Goal: Task Accomplishment & Management: Use online tool/utility

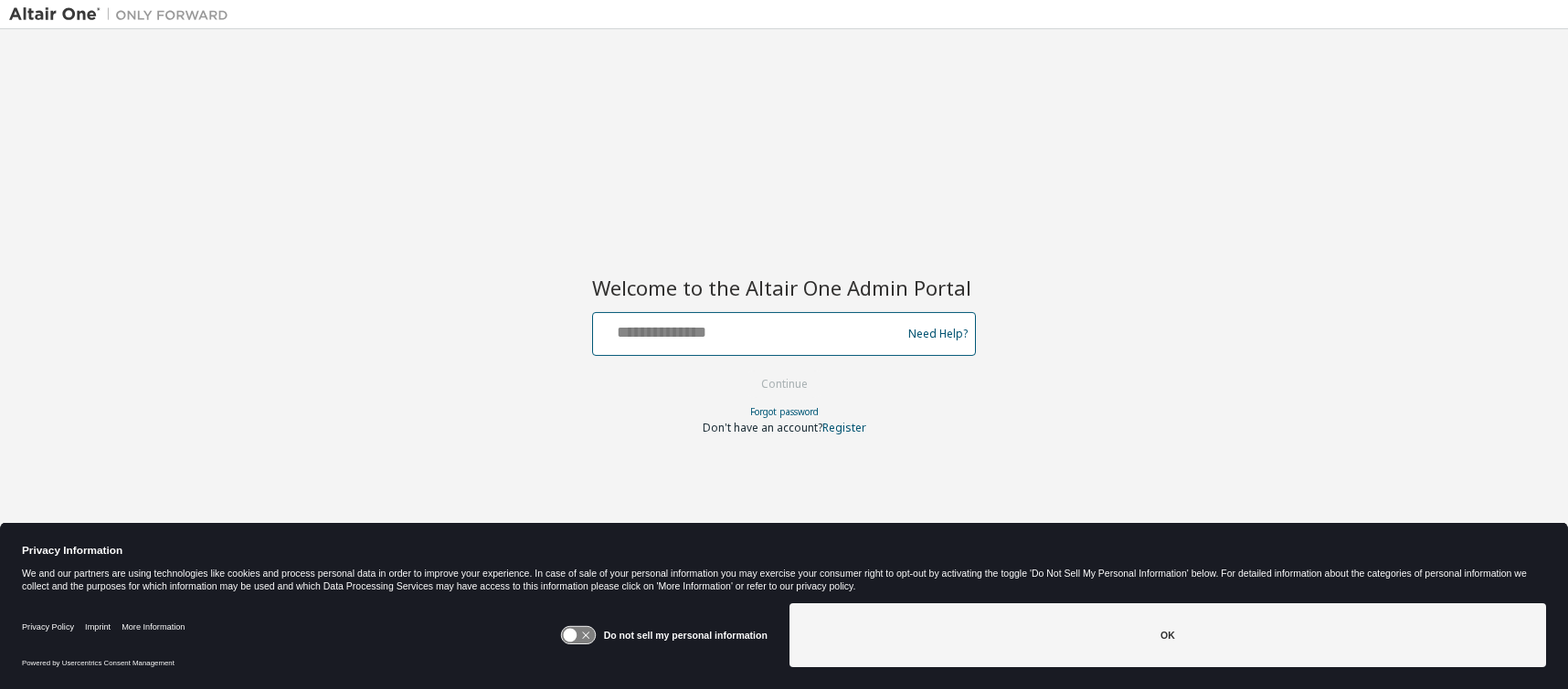
click at [702, 330] on input "text" at bounding box center [750, 330] width 298 height 27
type input "**********"
click at [778, 386] on button "Continue" at bounding box center [785, 384] width 85 height 28
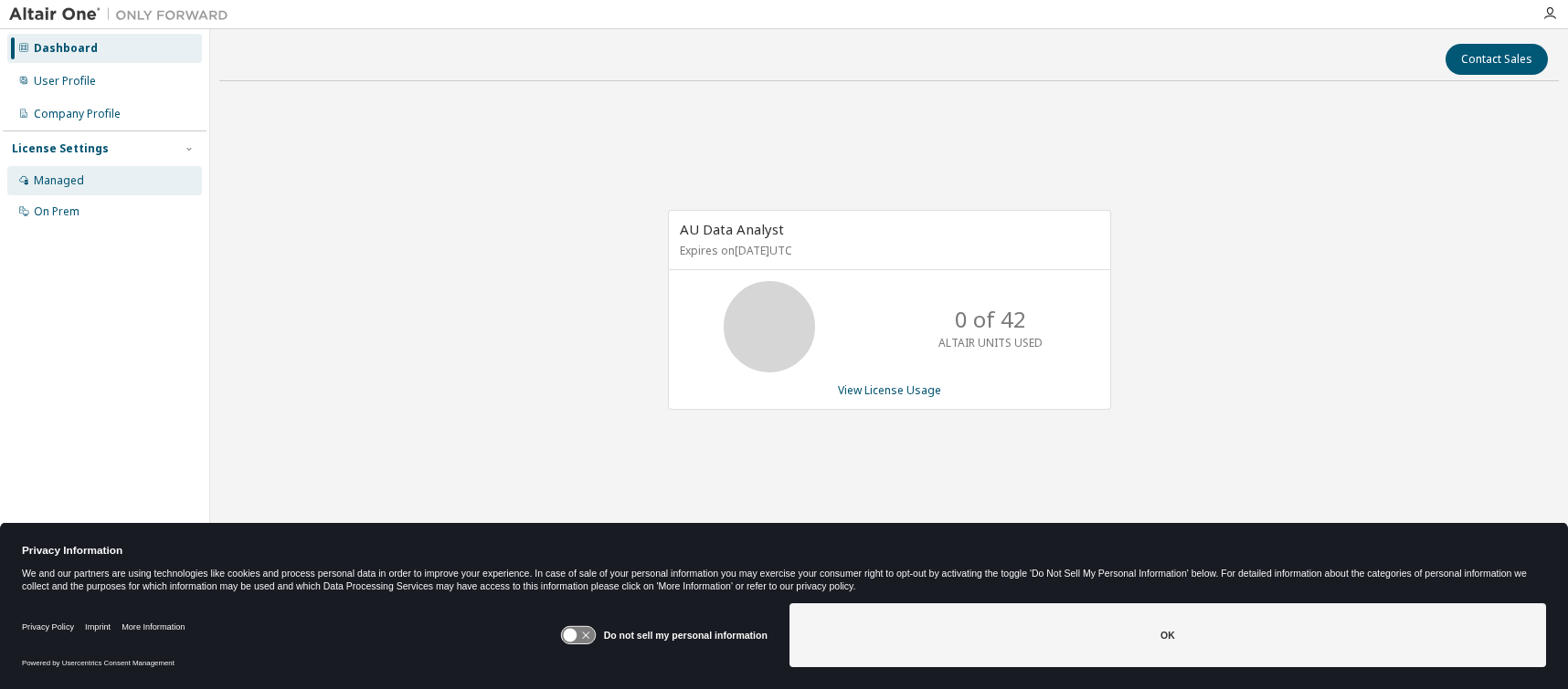
click at [75, 180] on div "Managed" at bounding box center [58, 181] width 50 height 15
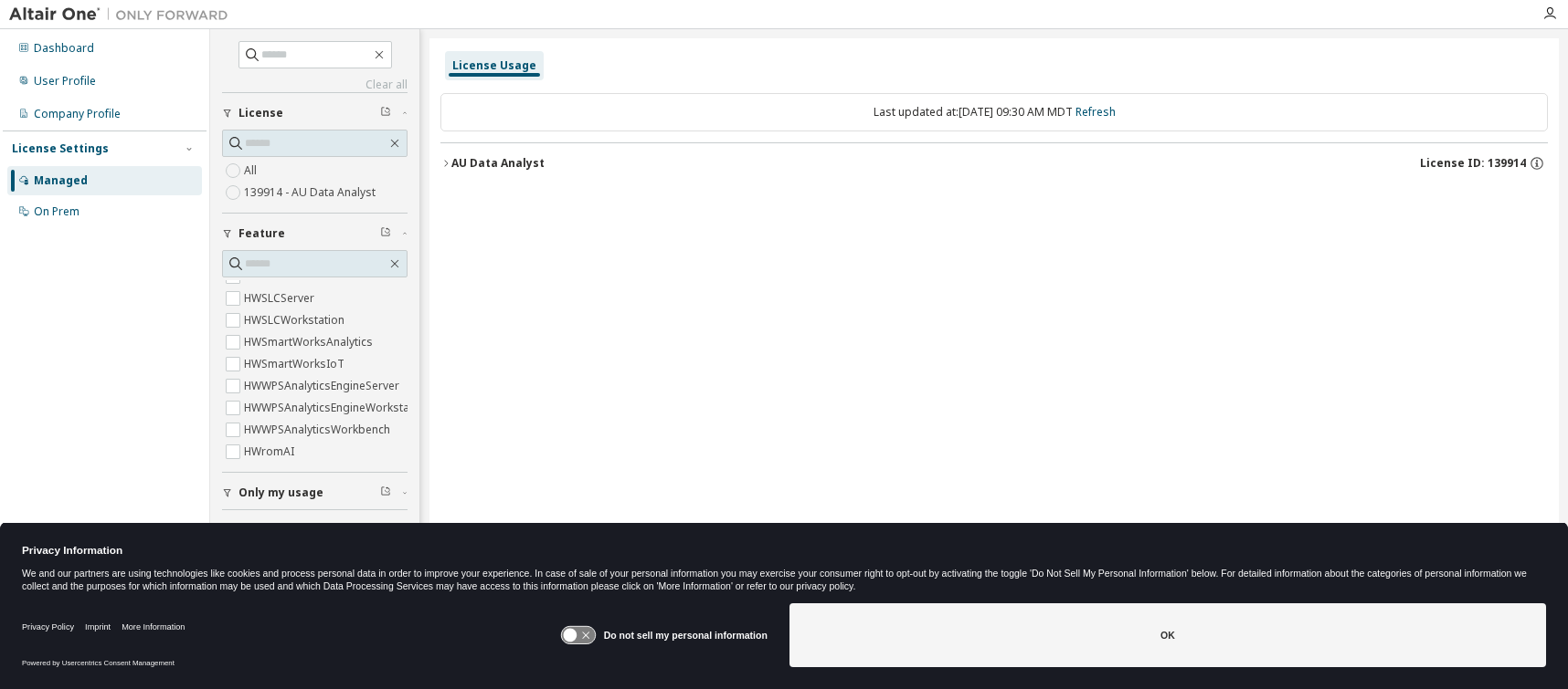
scroll to position [720, 0]
click at [73, 210] on div "On Prem" at bounding box center [56, 212] width 45 height 15
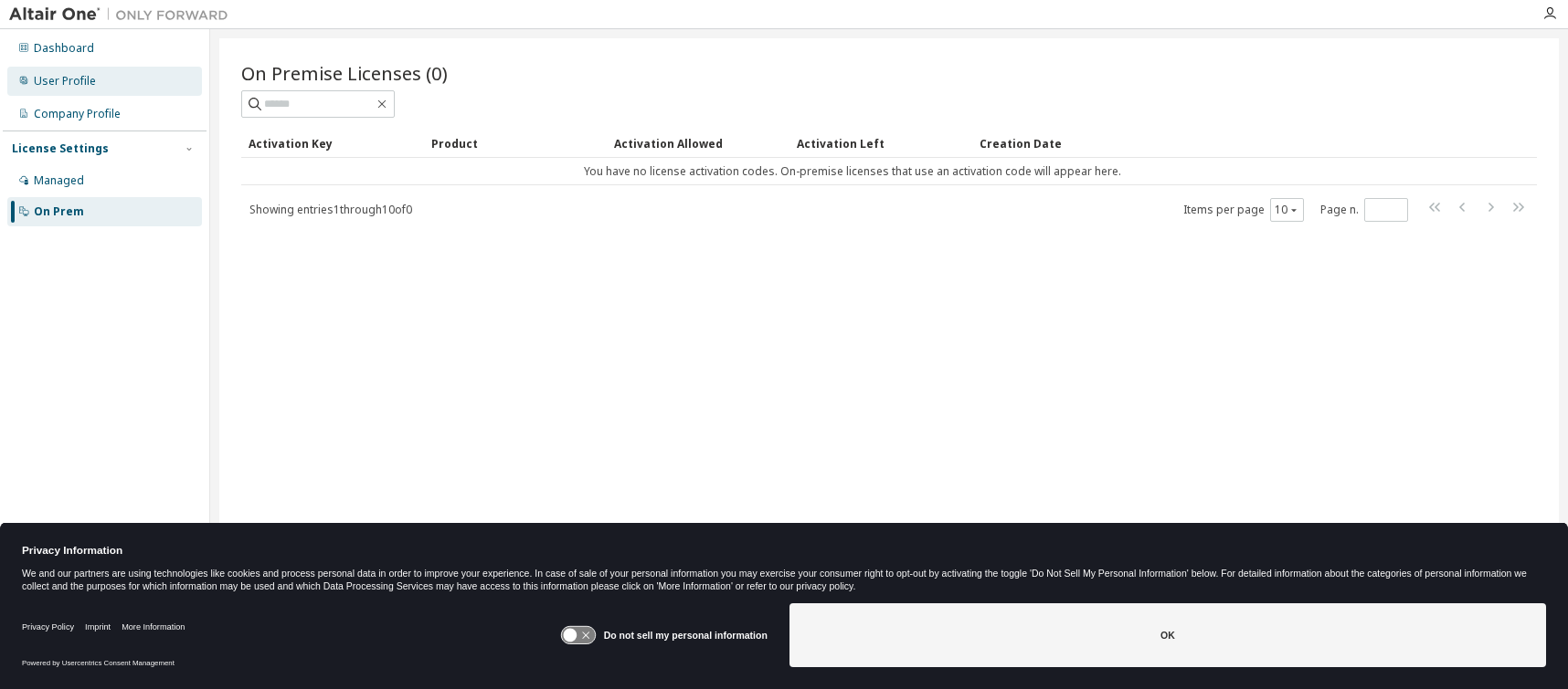
click at [74, 80] on div "User Profile" at bounding box center [64, 81] width 62 height 15
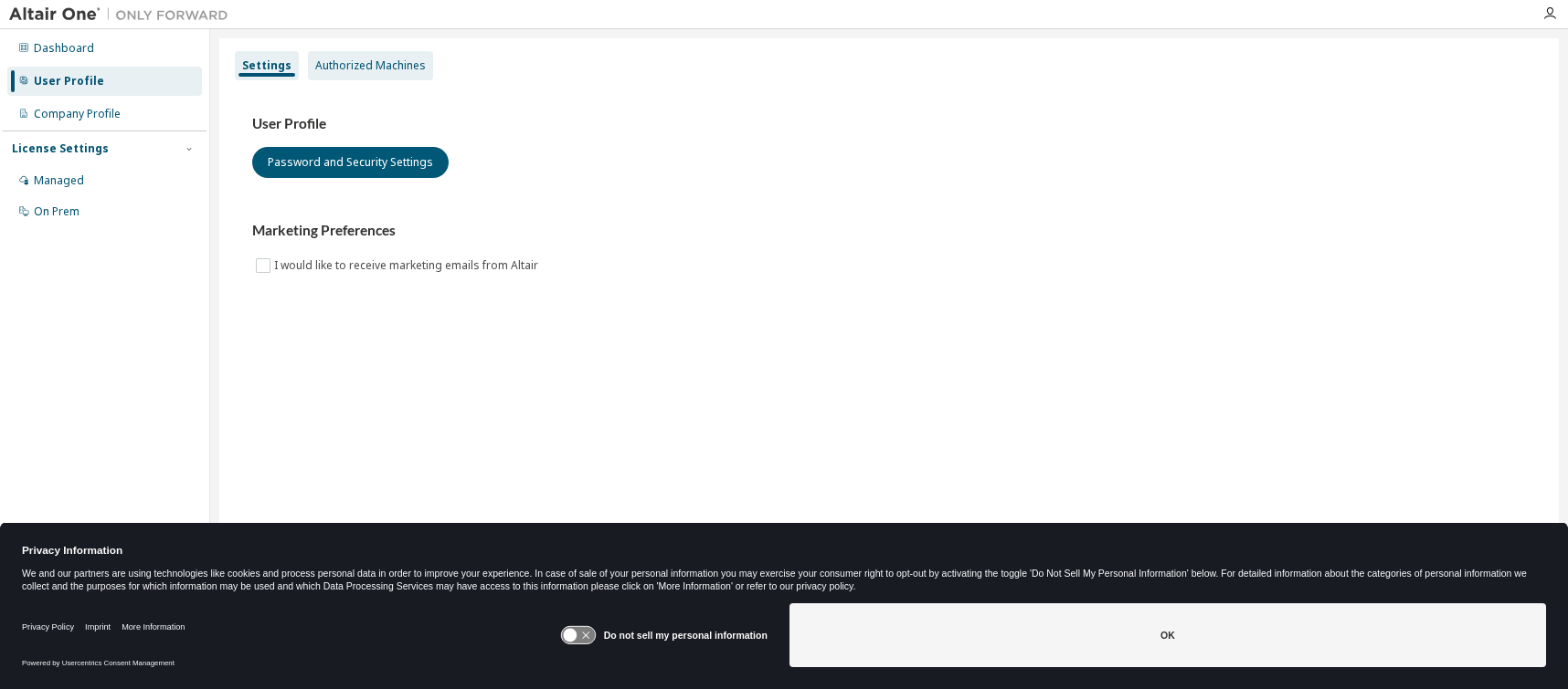
click at [380, 68] on div "Authorized Machines" at bounding box center [370, 66] width 110 height 15
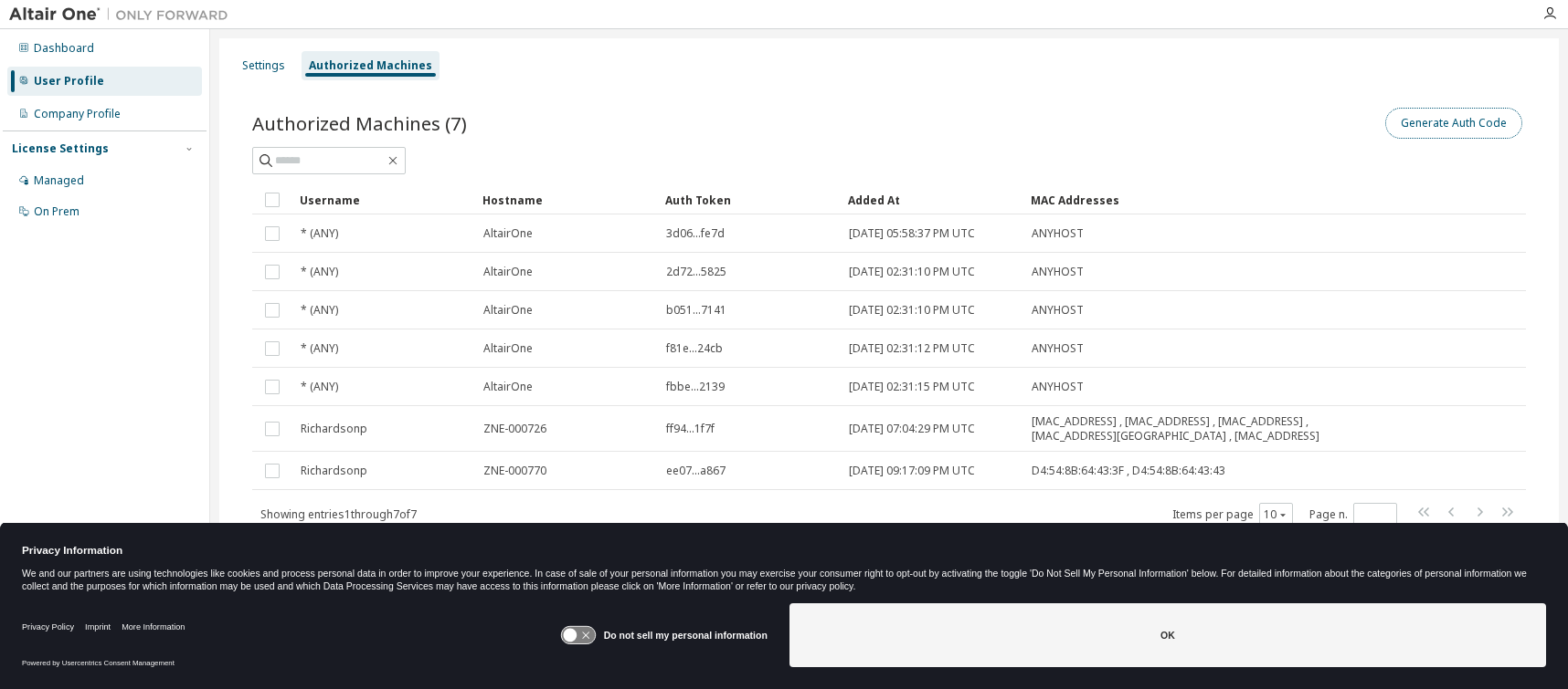
click at [1451, 118] on button "Generate Auth Code" at bounding box center [1454, 123] width 137 height 31
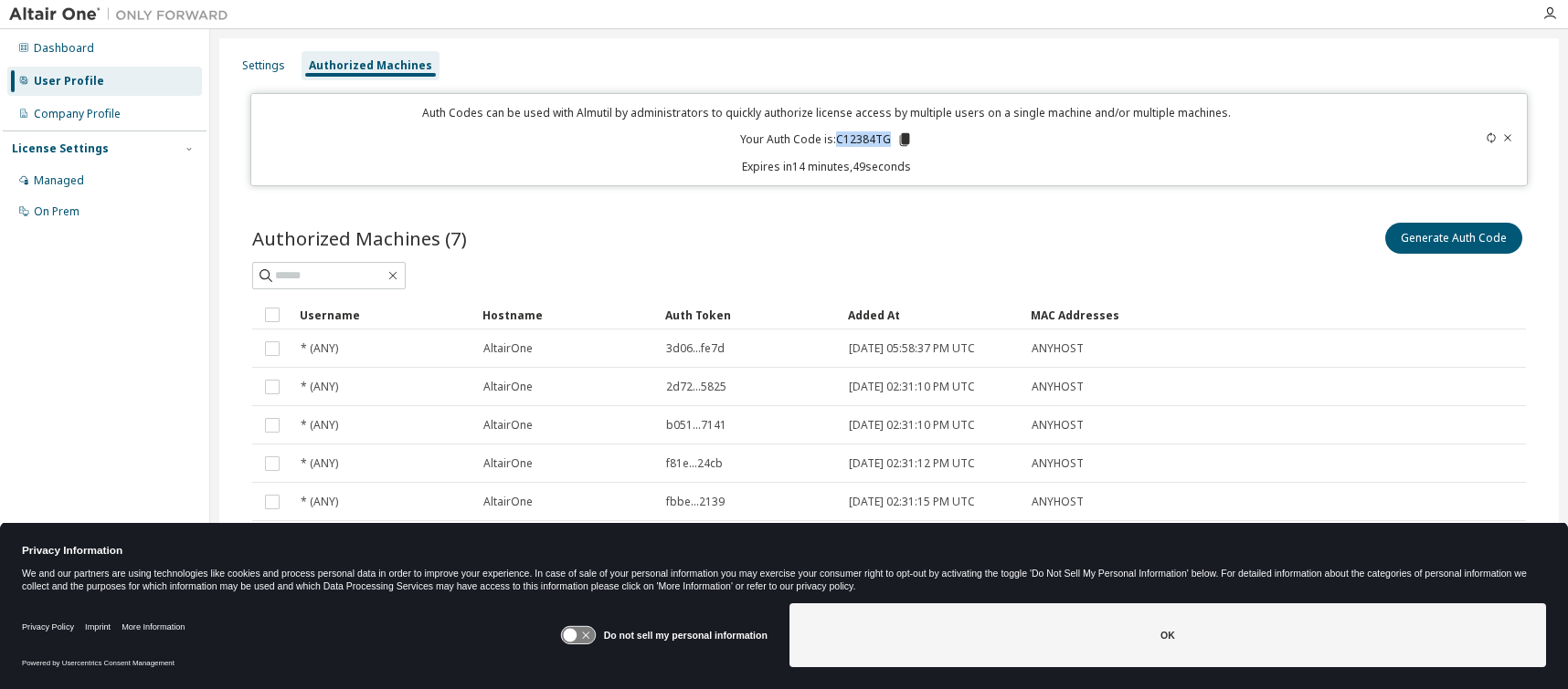
drag, startPoint x: 883, startPoint y: 137, endPoint x: 836, endPoint y: 134, distance: 47.1
click at [836, 134] on p "Your Auth Code is: C12384TG" at bounding box center [827, 140] width 172 height 17
copy p "C12384TG"
